Goal: Task Accomplishment & Management: Use online tool/utility

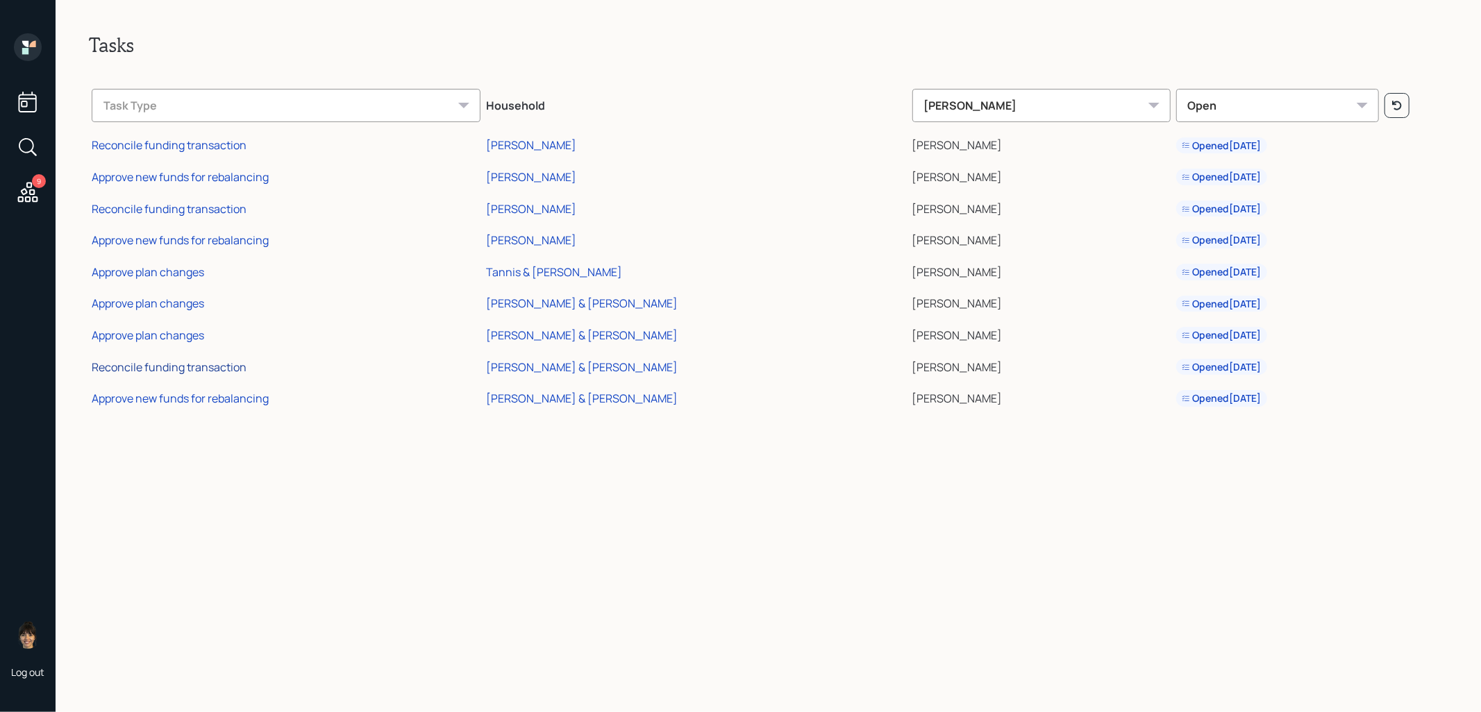
click at [143, 363] on div "Reconcile funding transaction" at bounding box center [169, 367] width 155 height 15
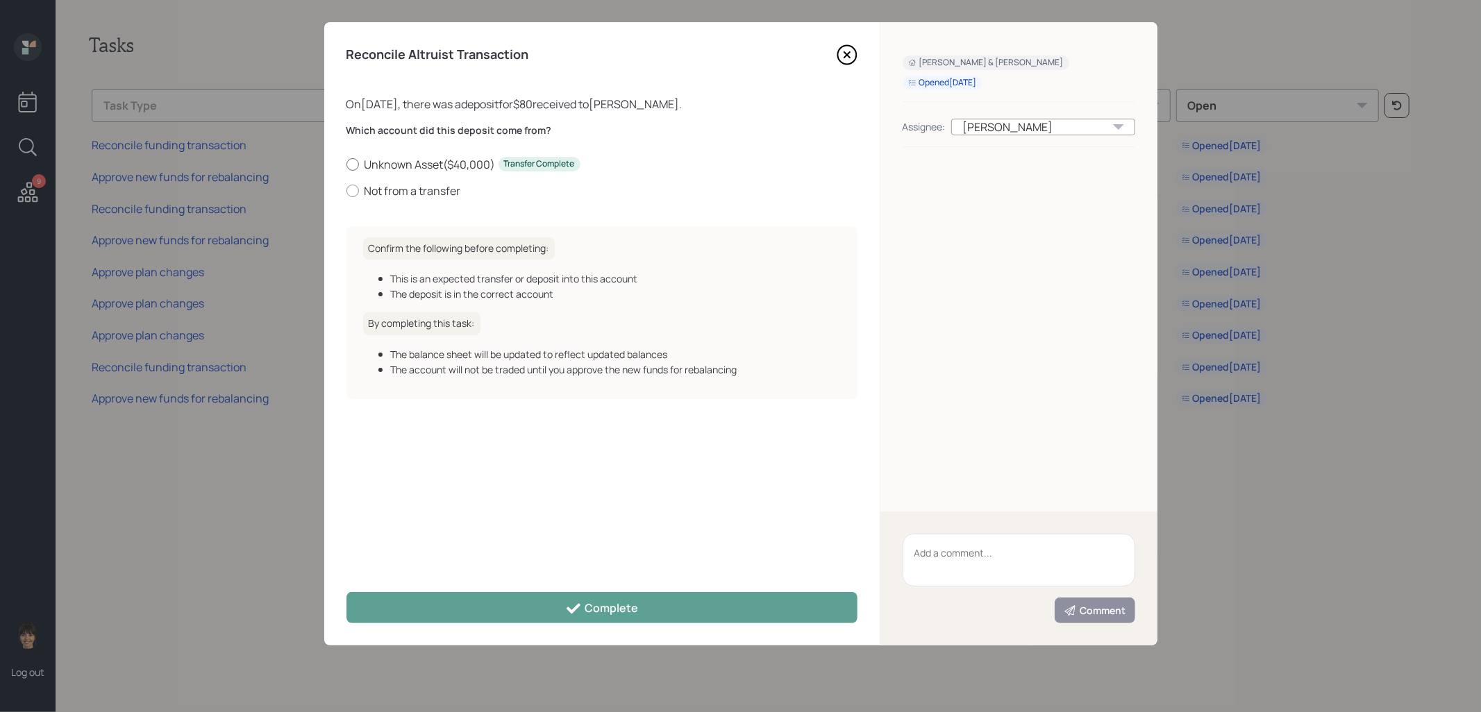
click at [352, 166] on div at bounding box center [352, 164] width 12 height 12
click at [346, 165] on input "Unknown Asset ( $40,000 ) Transfer Complete" at bounding box center [346, 164] width 1 height 1
radio input "true"
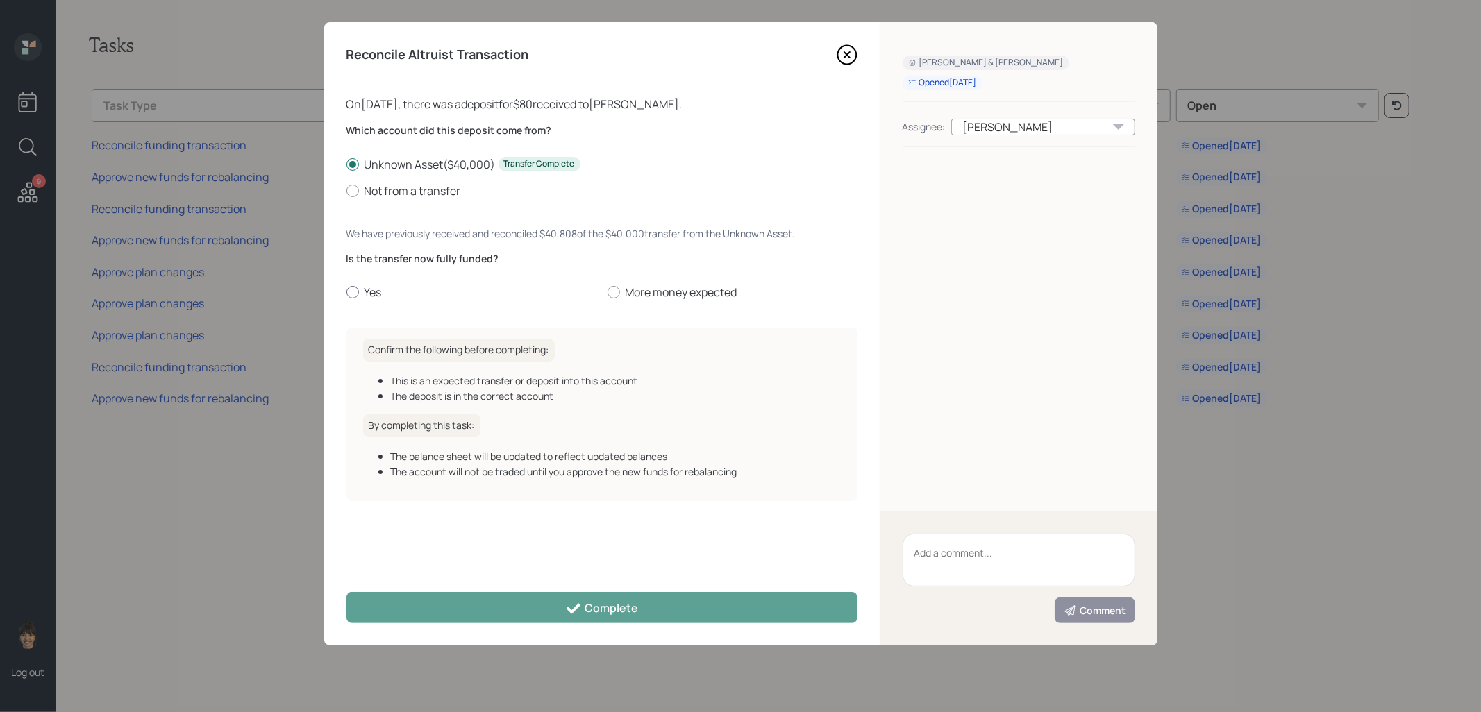
click at [349, 294] on div at bounding box center [352, 292] width 12 height 12
click at [346, 293] on input "Yes" at bounding box center [346, 292] width 1 height 1
radio input "true"
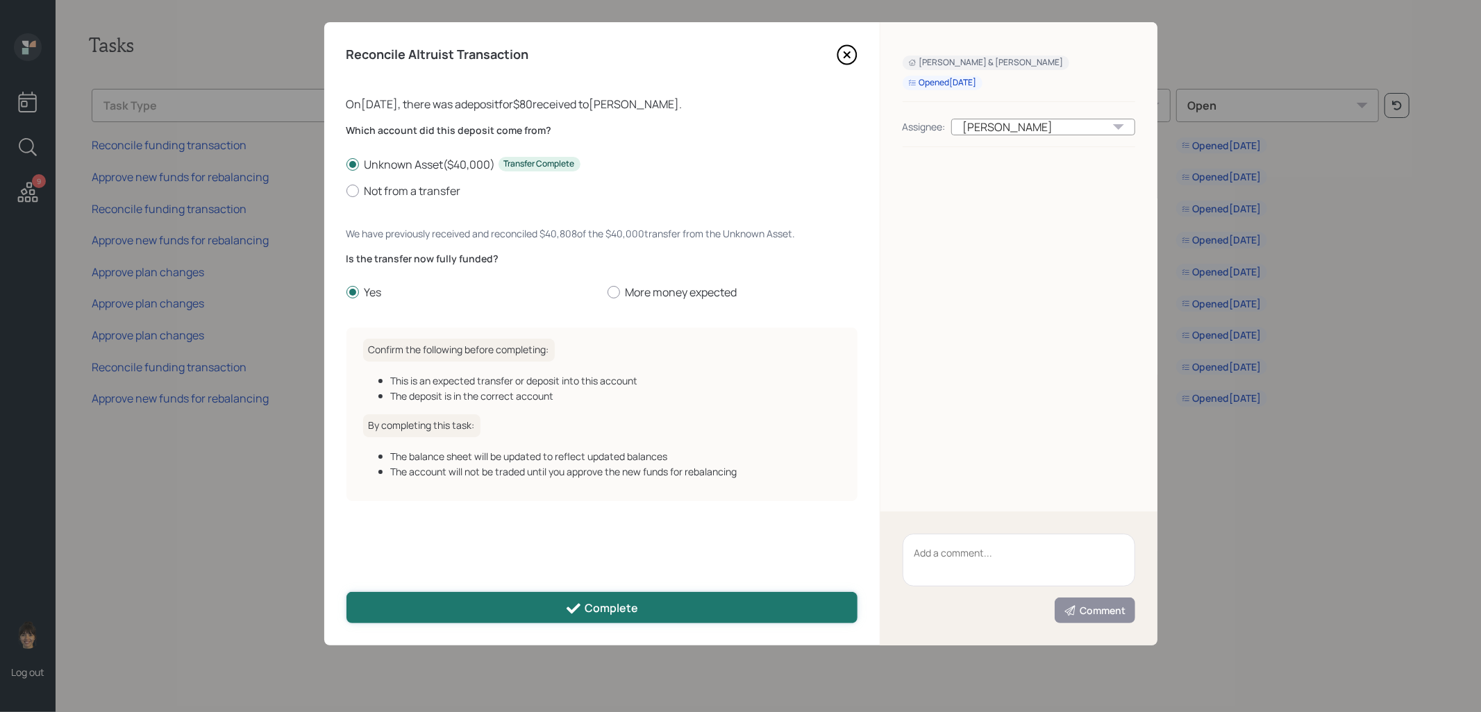
click at [444, 606] on button "Complete" at bounding box center [601, 607] width 511 height 31
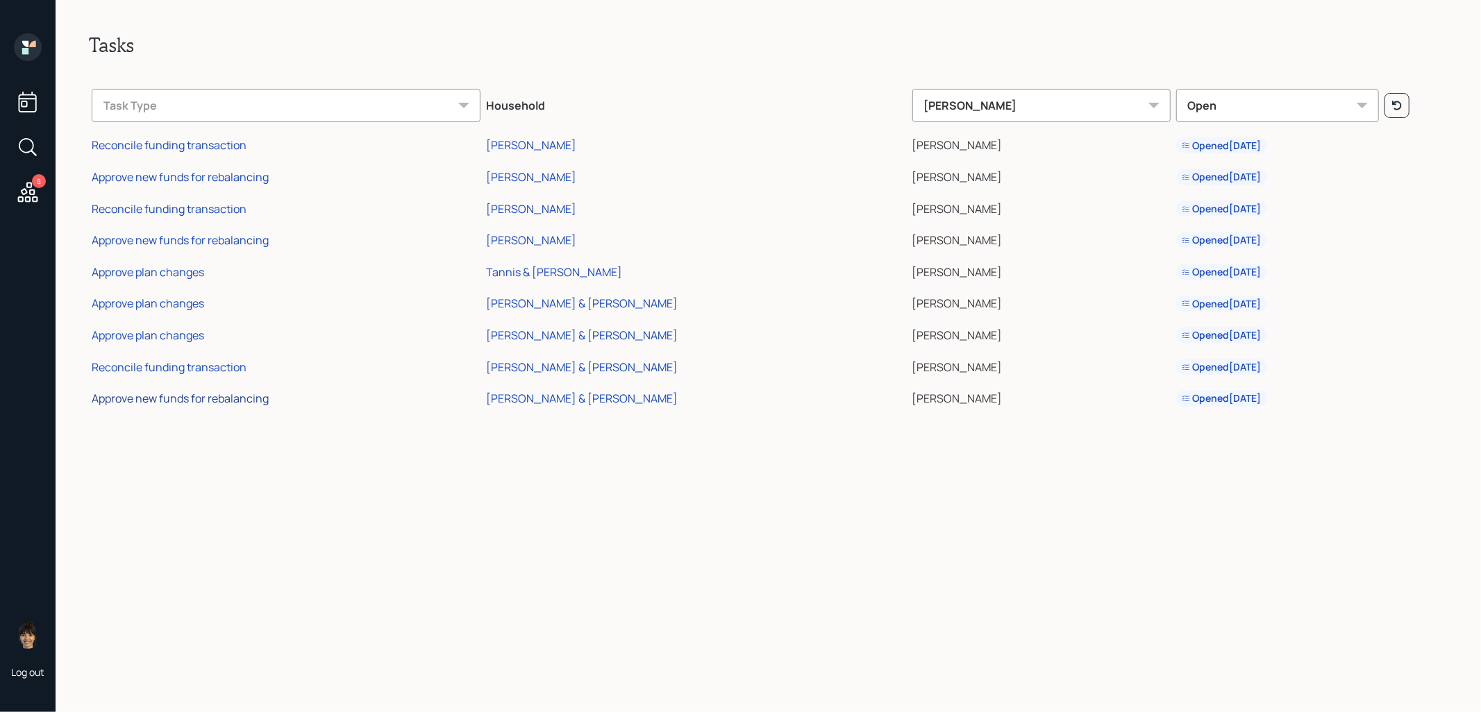
click at [205, 402] on div "Approve new funds for rebalancing" at bounding box center [180, 398] width 177 height 15
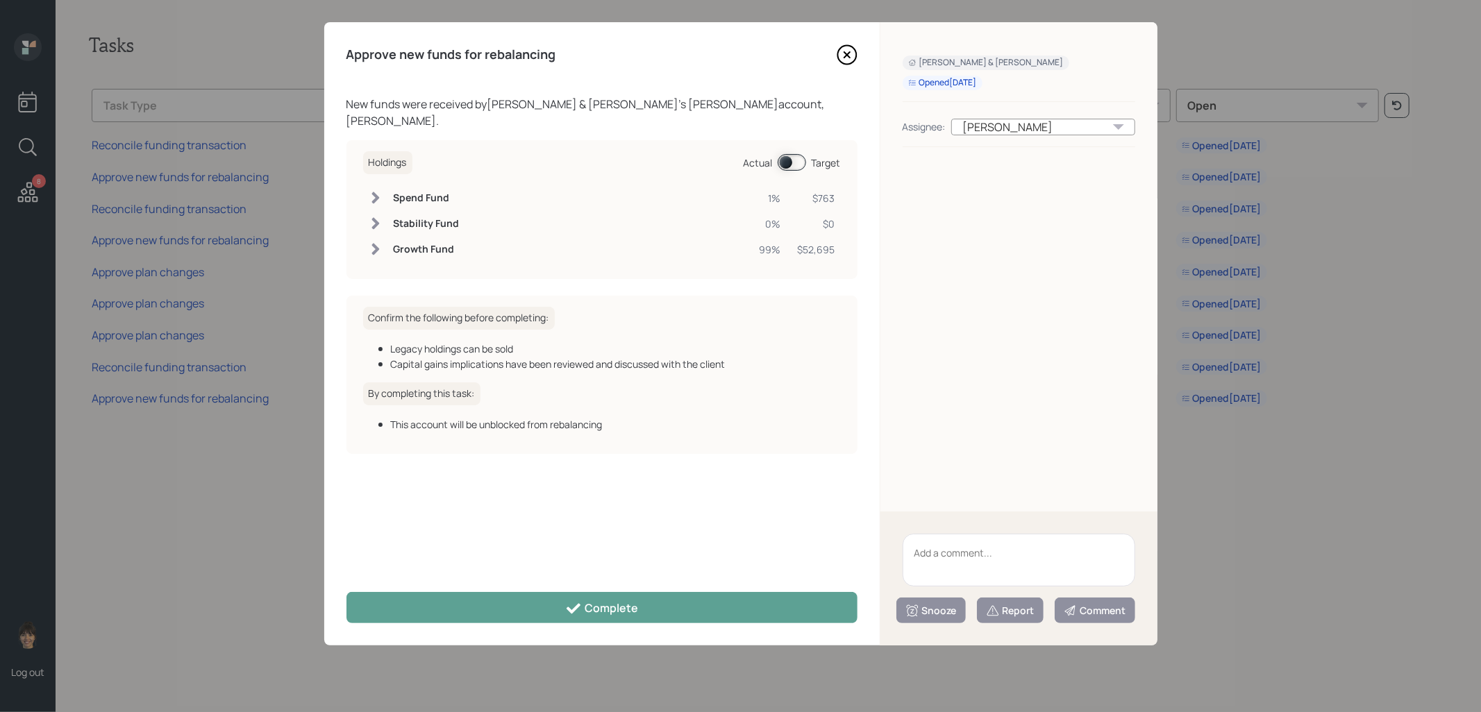
click at [787, 154] on span at bounding box center [791, 162] width 28 height 17
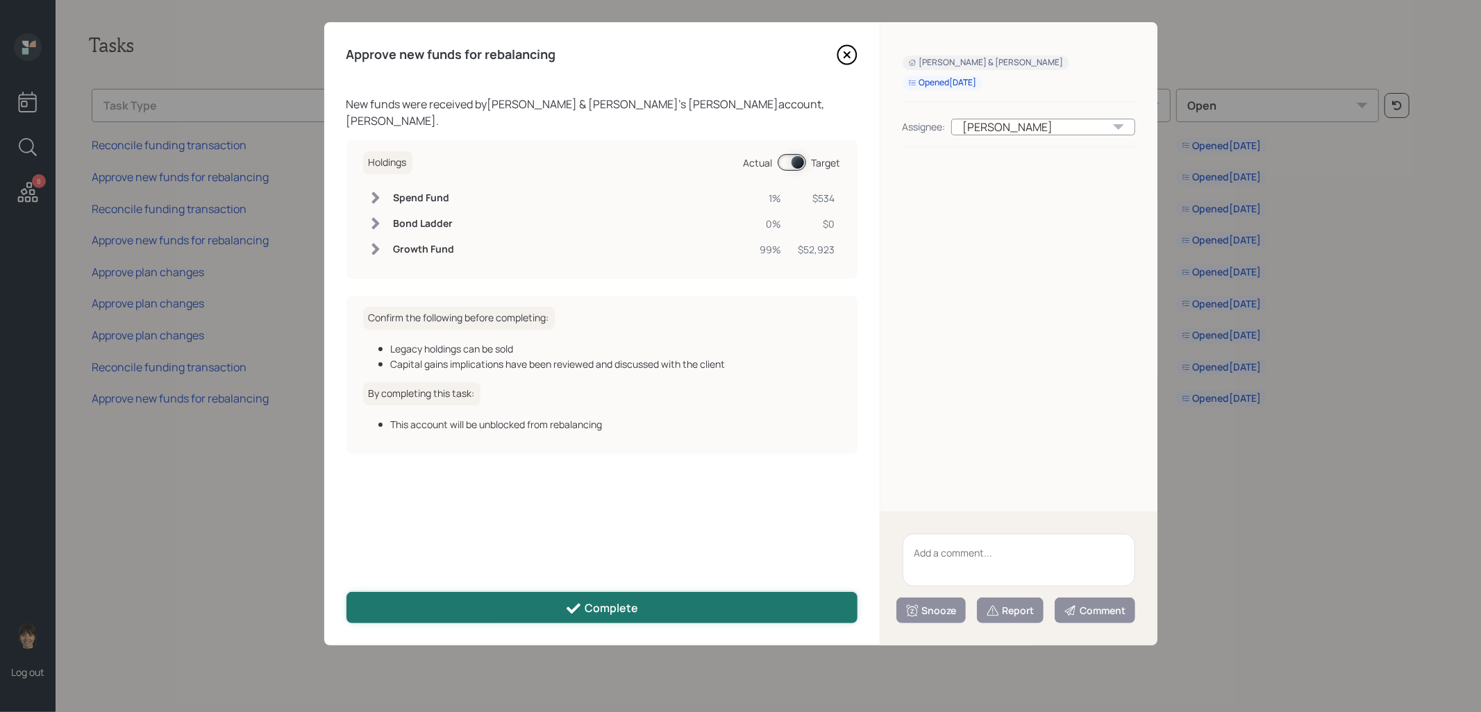
click at [614, 607] on div "Complete" at bounding box center [601, 608] width 73 height 17
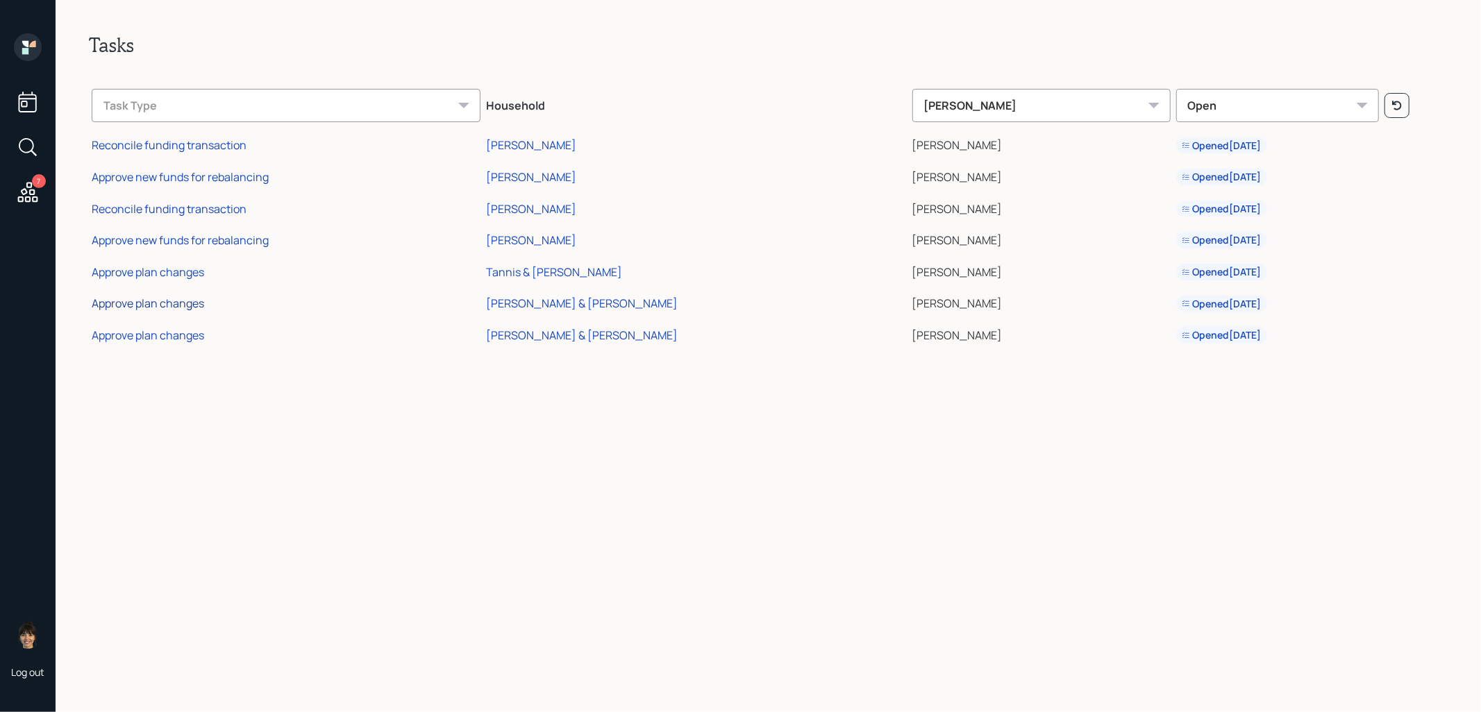
click at [150, 304] on div "Approve plan changes" at bounding box center [148, 303] width 112 height 15
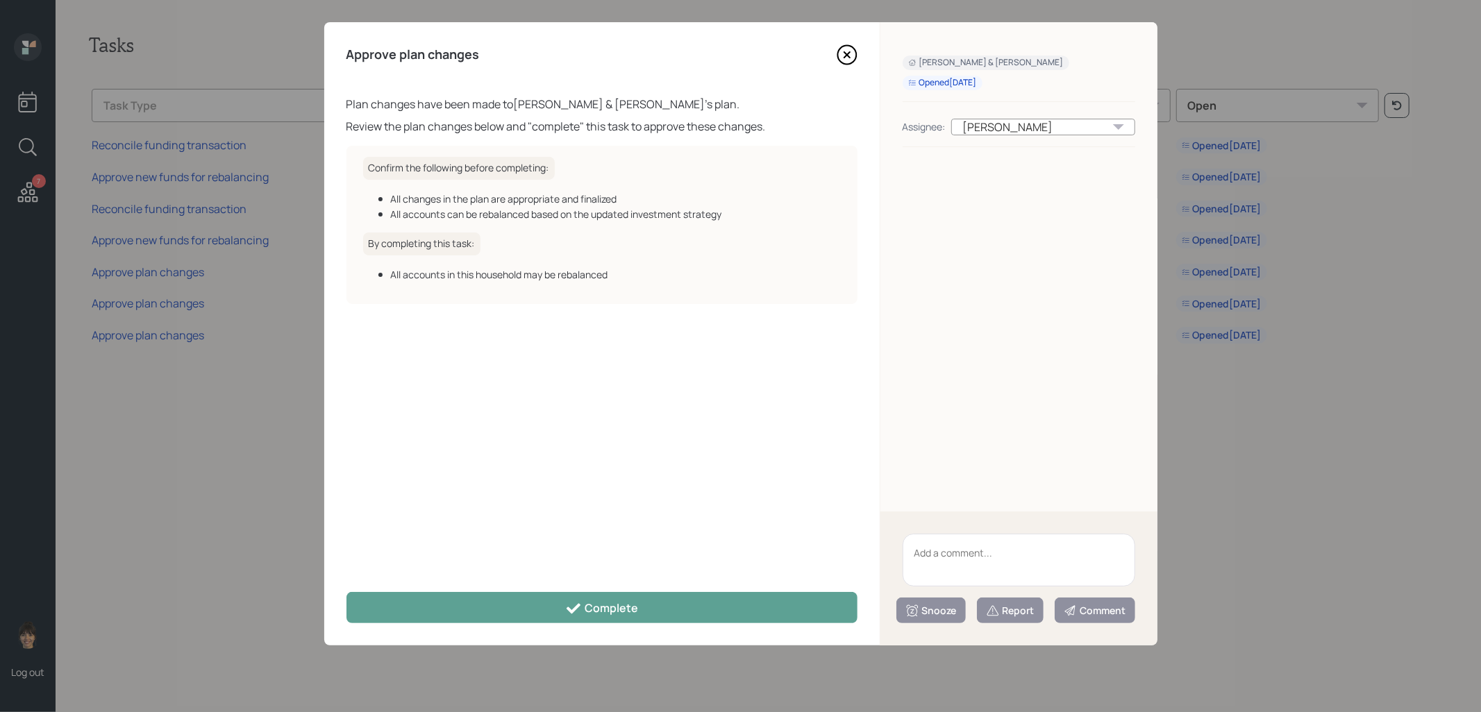
click at [840, 55] on icon at bounding box center [846, 54] width 21 height 21
